Goal: Task Accomplishment & Management: Complete application form

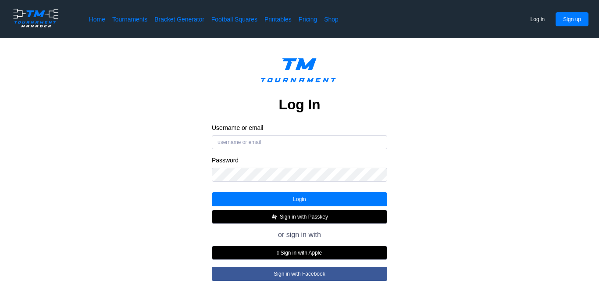
scroll to position [141, 0]
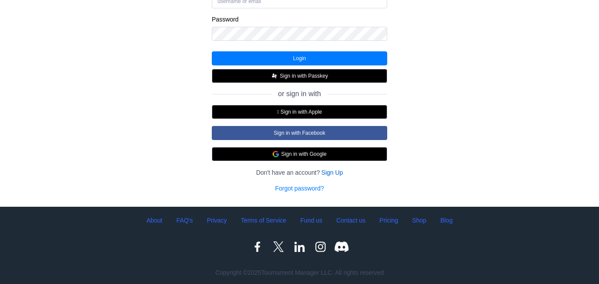
click at [334, 176] on link "Sign Up" at bounding box center [333, 172] width 22 height 9
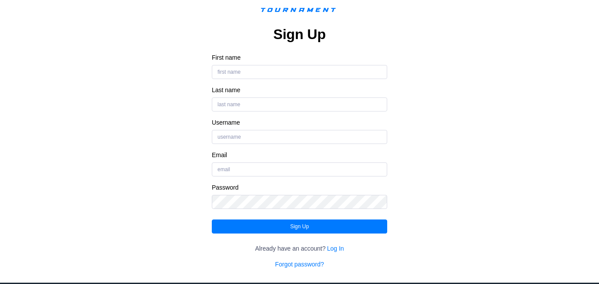
scroll to position [42, 0]
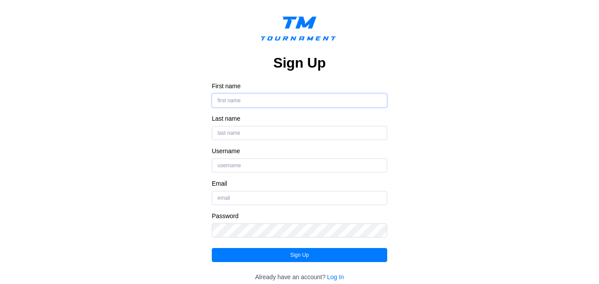
click at [282, 101] on input "First name" at bounding box center [300, 100] width 176 height 14
type input "paxton"
type input "bruton"
type input "pbruton@student.killinglyschools.org"
drag, startPoint x: 319, startPoint y: 199, endPoint x: 244, endPoint y: 184, distance: 76.5
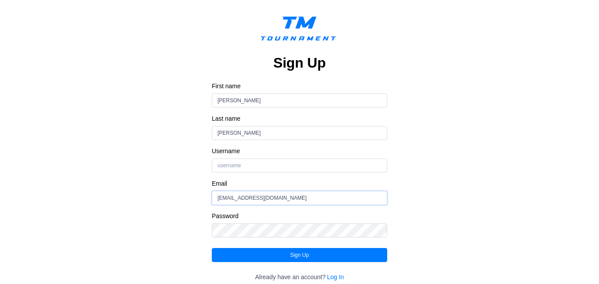
click at [244, 184] on div "Email pbruton@student.killinglyschools.org" at bounding box center [300, 191] width 176 height 25
click at [437, 205] on div "Sign Up First name paxton Last name bruton Username Email pbruton@student.killi…" at bounding box center [299, 154] width 529 height 287
click at [287, 162] on input "Username" at bounding box center [300, 165] width 176 height 14
type input "P"
type input "pbruton"
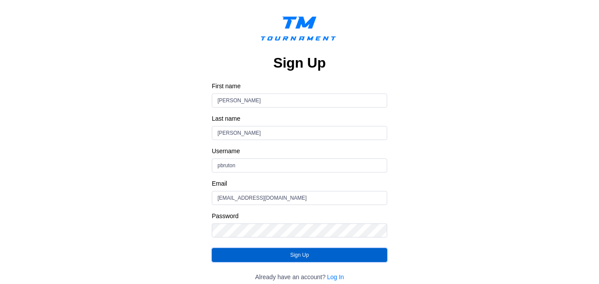
click at [297, 251] on button "Sign Up" at bounding box center [300, 255] width 176 height 14
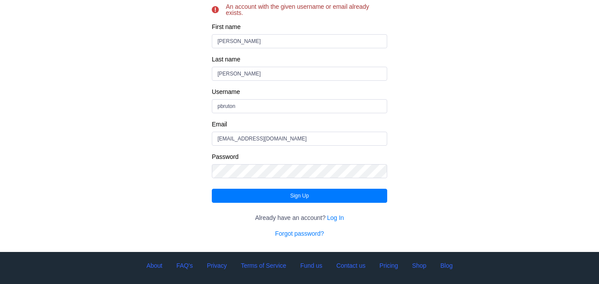
scroll to position [122, 0]
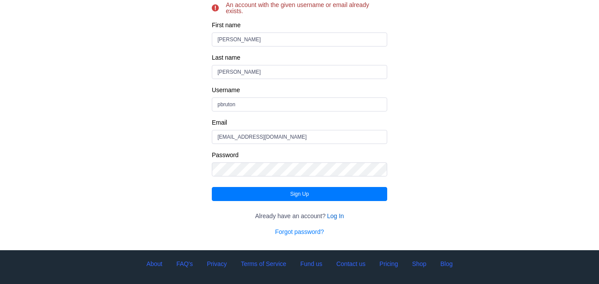
click at [340, 215] on link "Log In" at bounding box center [335, 216] width 17 height 9
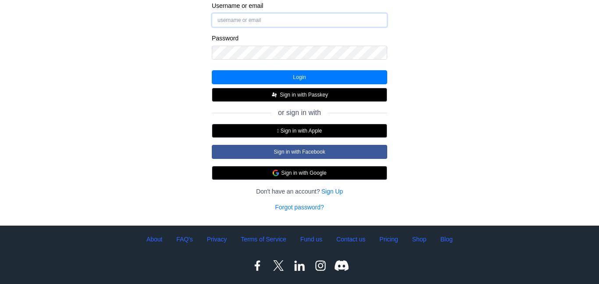
click at [252, 14] on input "Username or email" at bounding box center [300, 20] width 176 height 14
type input "pbruton@student.killinglyschools.org"
click at [301, 43] on div "Password" at bounding box center [300, 46] width 176 height 25
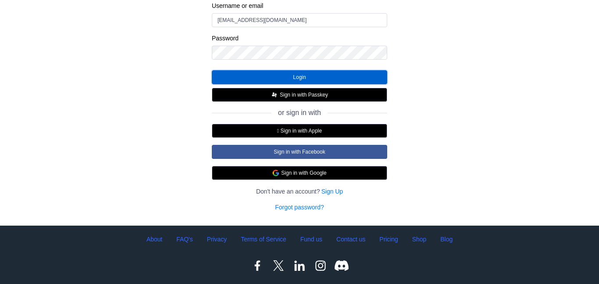
click at [326, 77] on button "Login" at bounding box center [300, 77] width 176 height 14
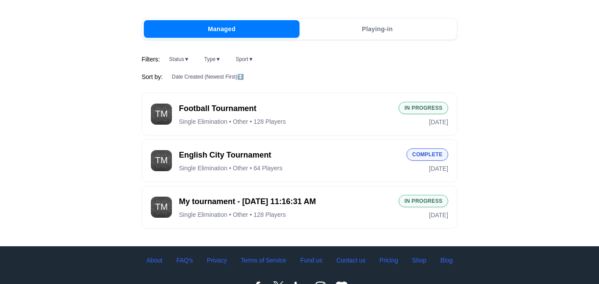
scroll to position [77, 0]
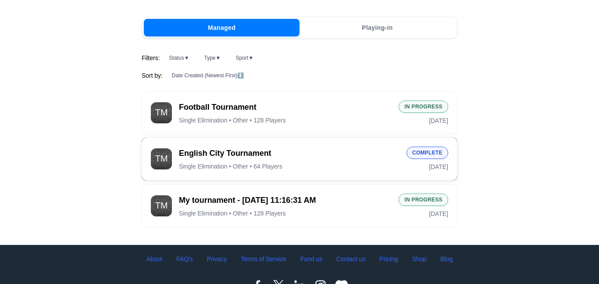
click at [365, 160] on div "English City Tournament Single Elimination • Other • 64 Players" at bounding box center [289, 159] width 221 height 22
